Goal: Task Accomplishment & Management: Manage account settings

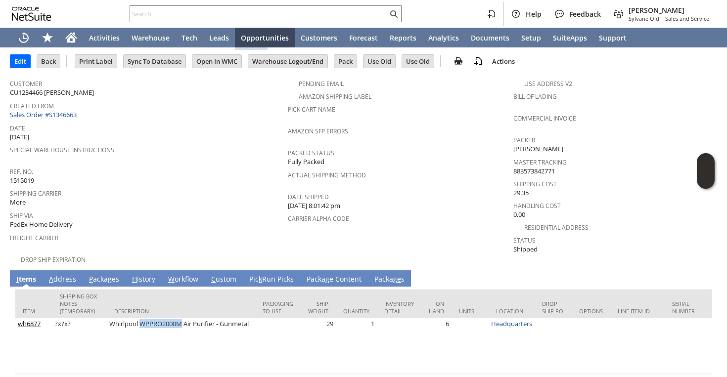
scroll to position [70, 0]
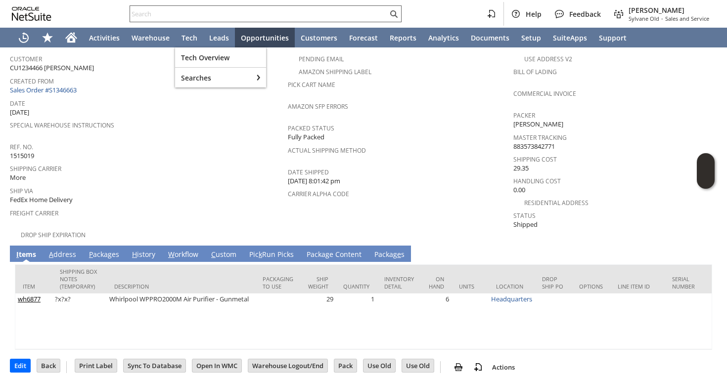
click at [183, 15] on input "text" at bounding box center [259, 14] width 258 height 12
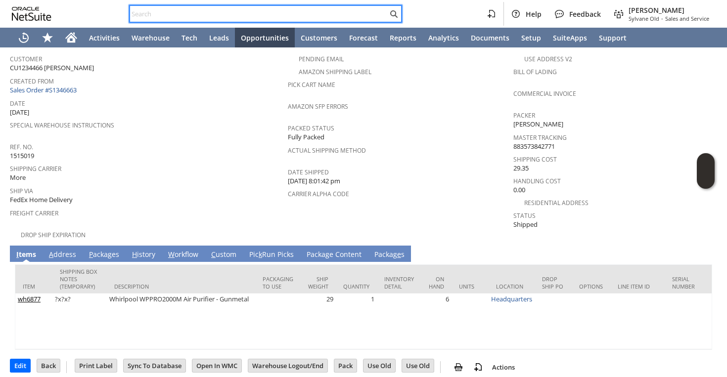
click at [281, 11] on input "text" at bounding box center [259, 14] width 258 height 12
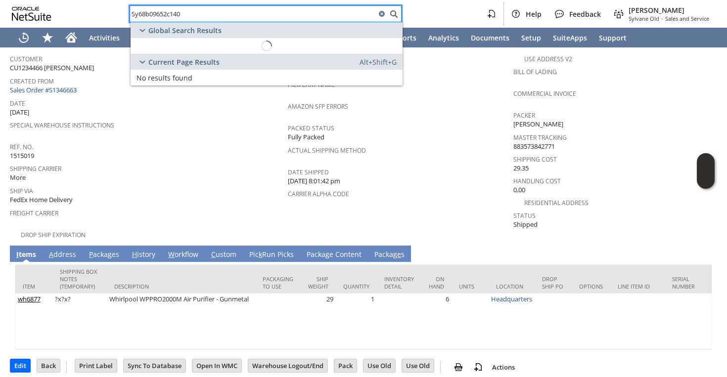
type input "Sy68b09652c140a"
click at [179, 17] on input "Sy68b09652c140a" at bounding box center [253, 14] width 246 height 12
type input "Sy68b09652c140a"
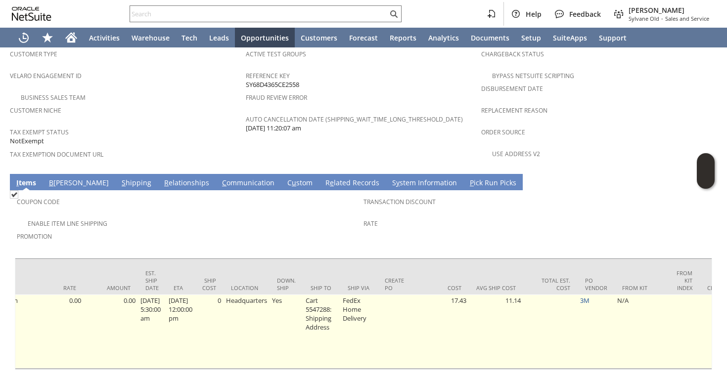
scroll to position [0, 673]
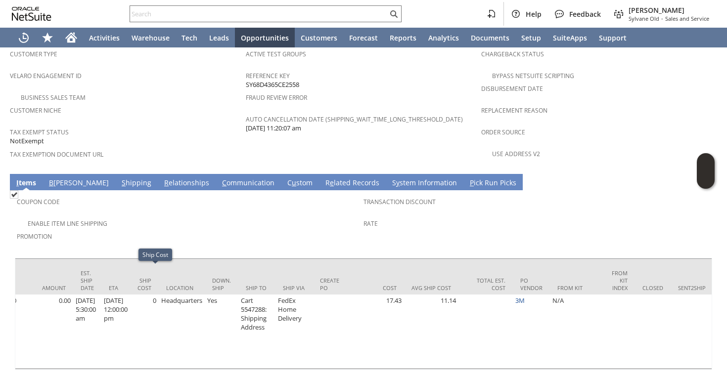
click at [119, 178] on link "S hipping" at bounding box center [136, 183] width 35 height 11
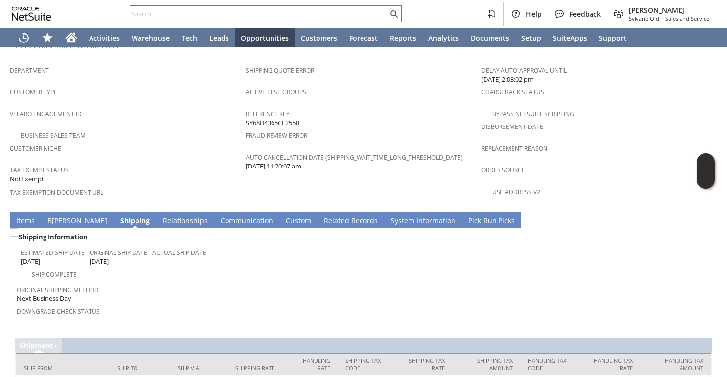
scroll to position [649, 0]
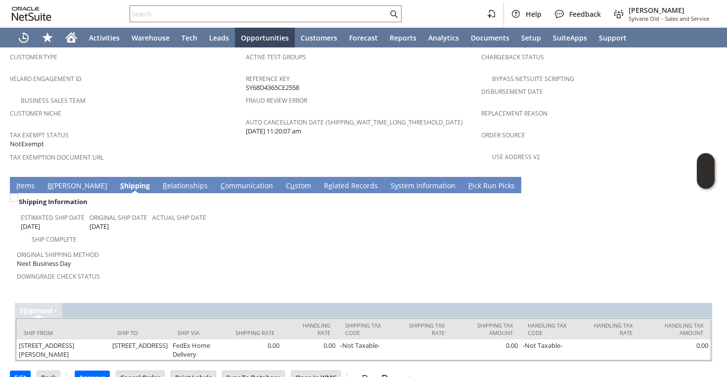
click at [22, 181] on link "I tems" at bounding box center [25, 186] width 23 height 11
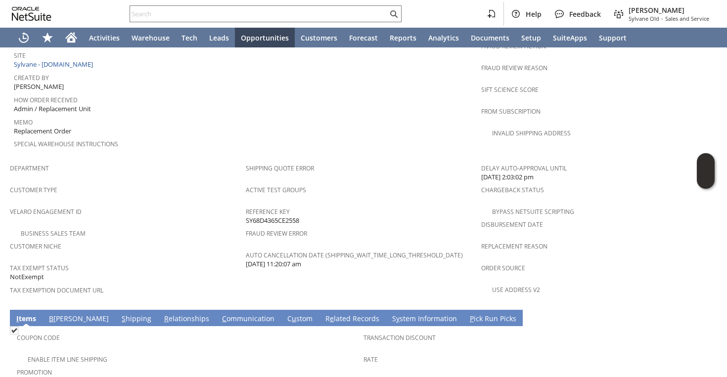
scroll to position [0, 396]
click at [119, 314] on link "S hipping" at bounding box center [136, 319] width 35 height 11
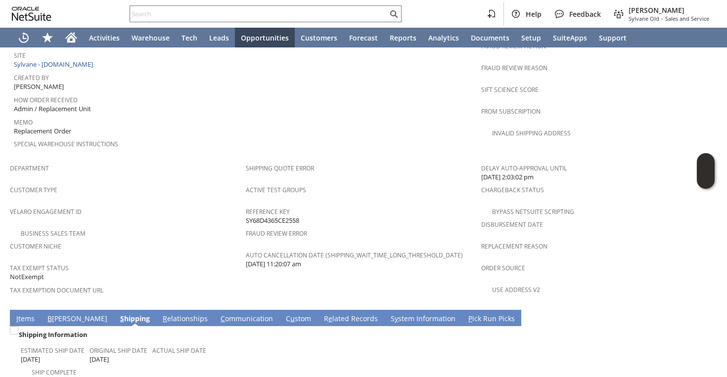
scroll to position [649, 0]
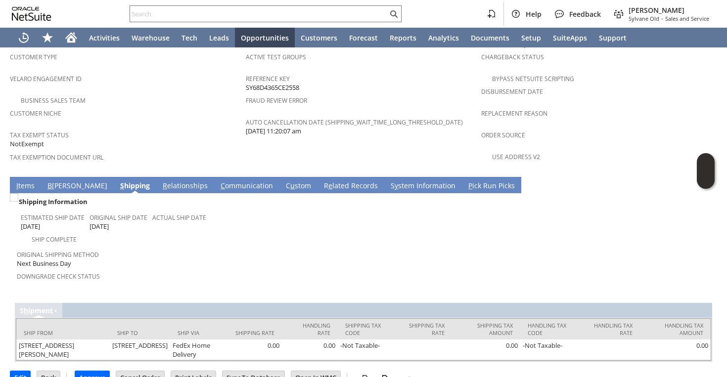
click at [30, 181] on link "I tems" at bounding box center [25, 186] width 23 height 11
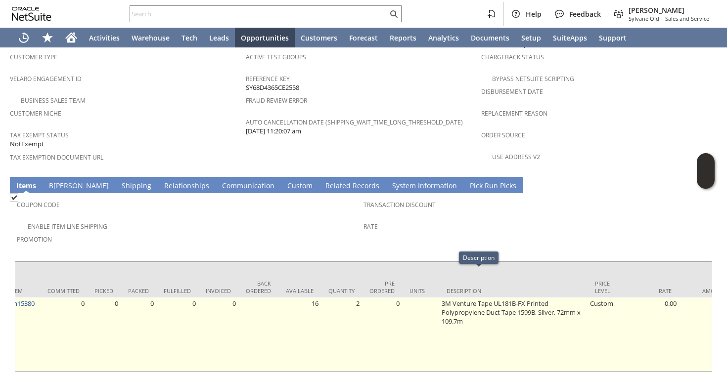
scroll to position [0, 0]
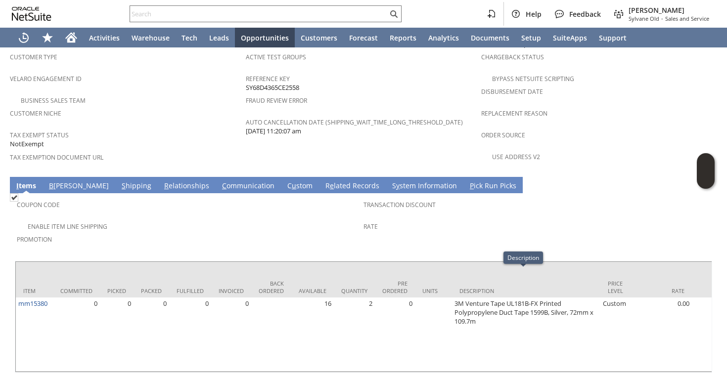
click at [143, 232] on span "Promotion" at bounding box center [188, 237] width 342 height 11
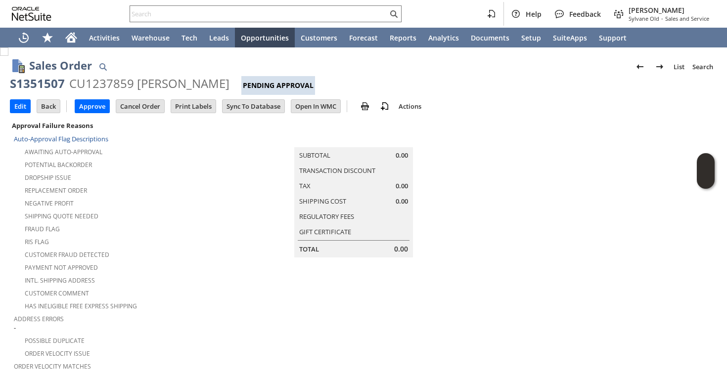
click at [56, 82] on div "S1351507" at bounding box center [37, 84] width 55 height 16
copy div "S1351507"
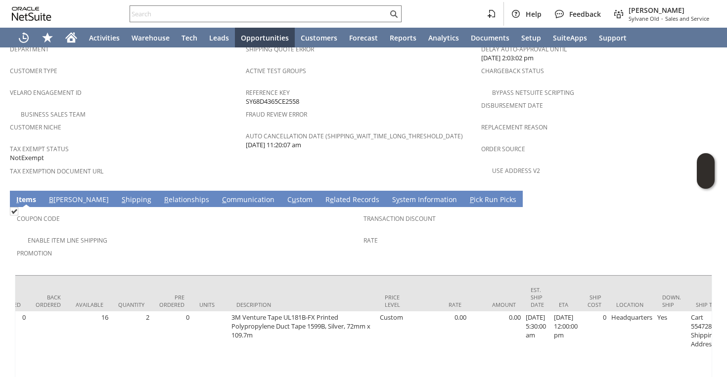
scroll to position [652, 0]
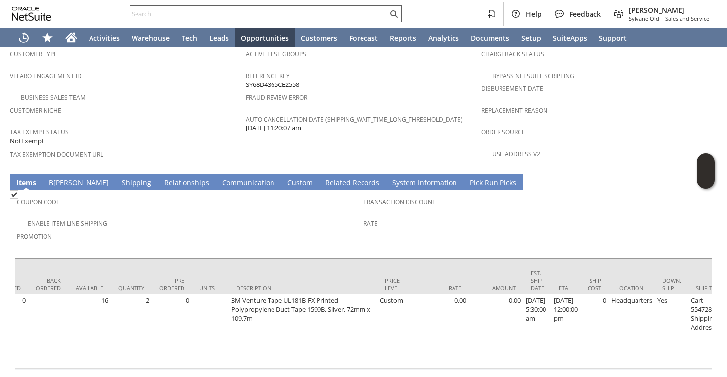
click at [358, 13] on input "text" at bounding box center [259, 14] width 258 height 12
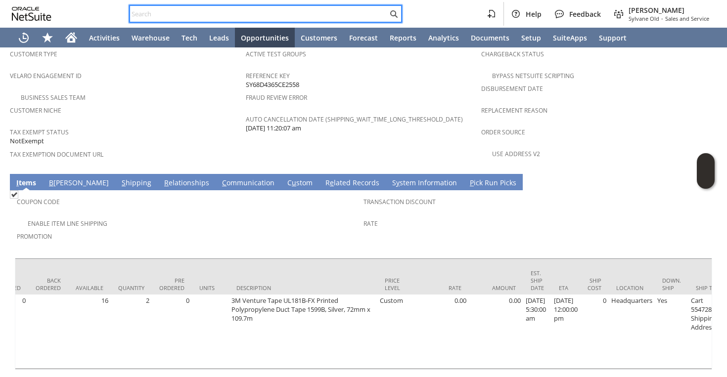
paste input "P217852"
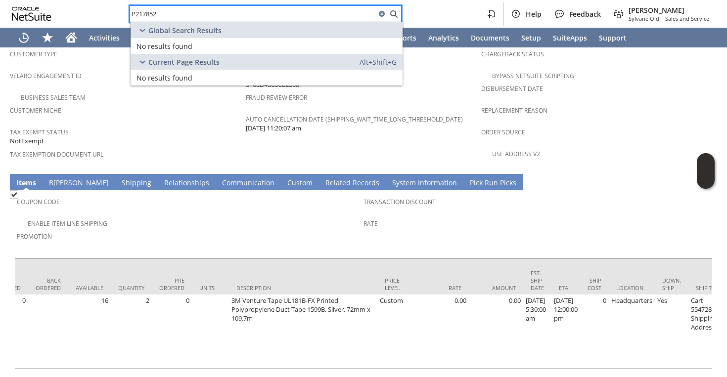
click at [280, 195] on span "Coupon Code" at bounding box center [188, 200] width 342 height 11
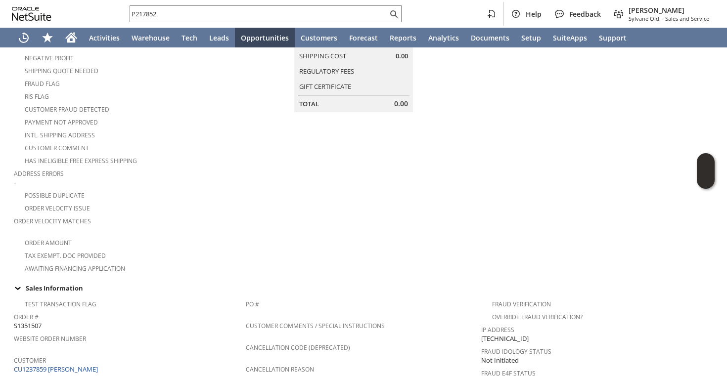
scroll to position [0, 0]
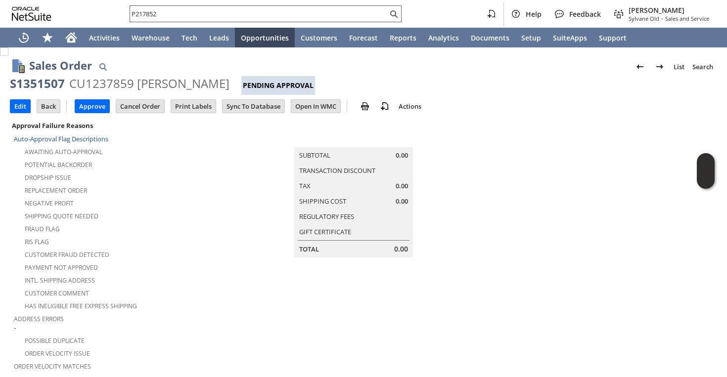
click at [292, 18] on input "P217852" at bounding box center [259, 14] width 258 height 12
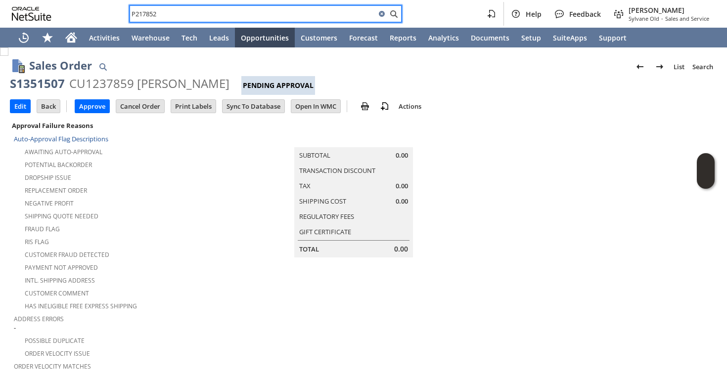
click at [292, 18] on input "P217852" at bounding box center [253, 14] width 246 height 12
paste input "818588161"
type input "8185881612"
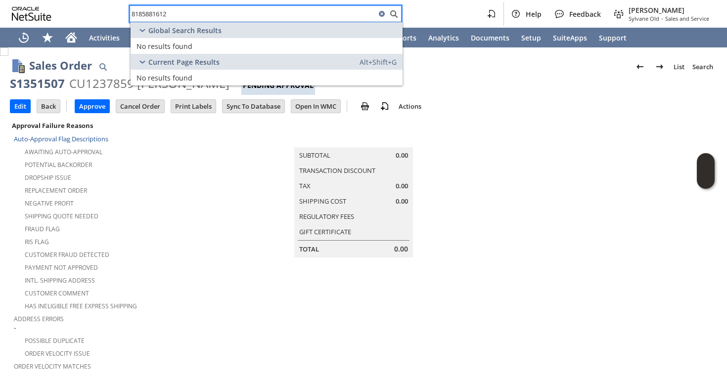
click at [232, 12] on input "8185881612" at bounding box center [253, 14] width 246 height 12
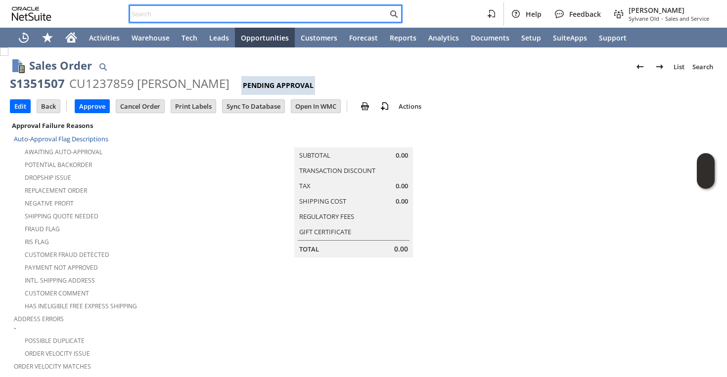
click at [181, 17] on input "text" at bounding box center [259, 14] width 258 height 12
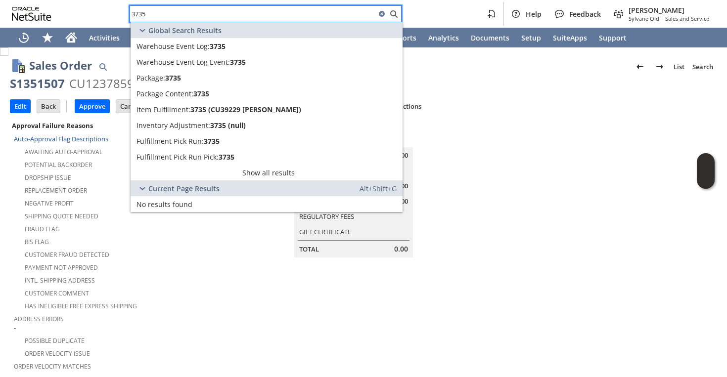
click at [179, 18] on input "3735" at bounding box center [253, 14] width 246 height 12
type input "3735"
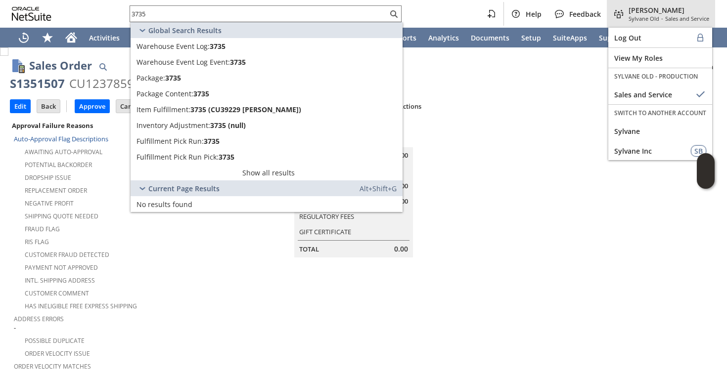
click at [637, 20] on span "Sylvane Old" at bounding box center [643, 18] width 31 height 7
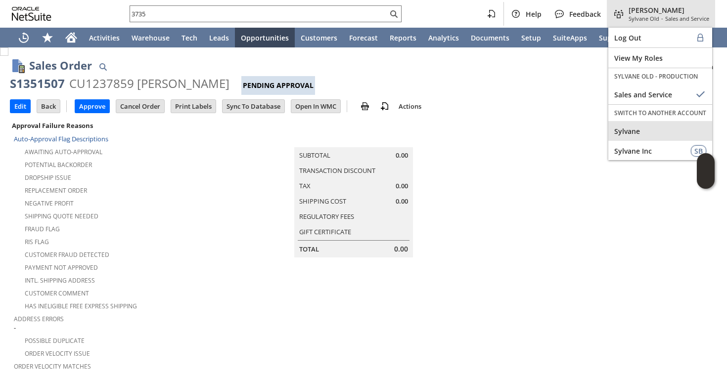
click at [626, 128] on span "Sylvane" at bounding box center [660, 131] width 92 height 9
